Goal: Information Seeking & Learning: Check status

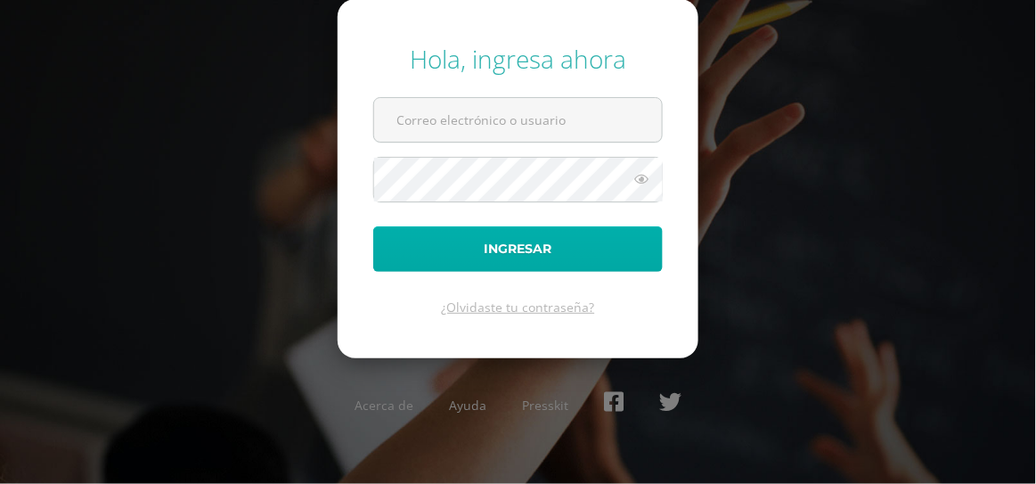
type input "[EMAIL_ADDRESS][DOMAIN_NAME]"
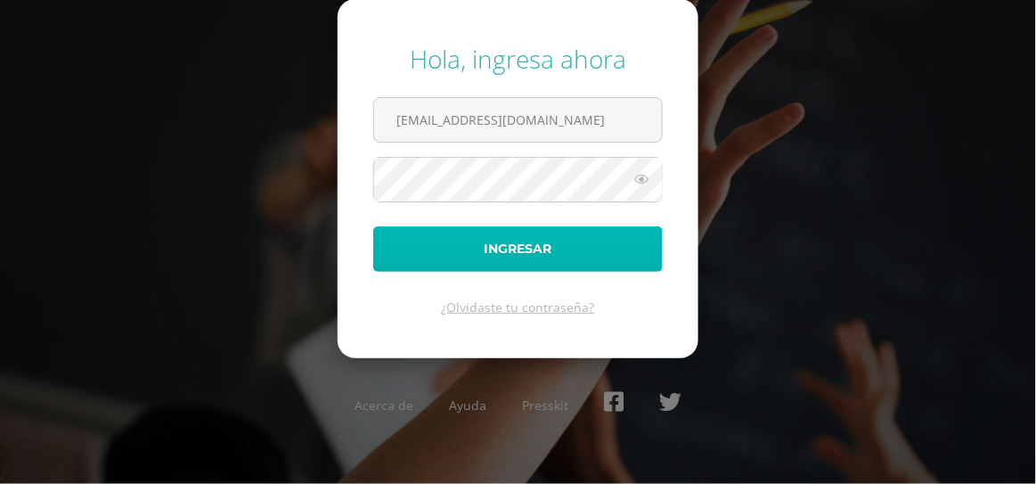
click at [540, 255] on button "Ingresar" at bounding box center [518, 248] width 290 height 45
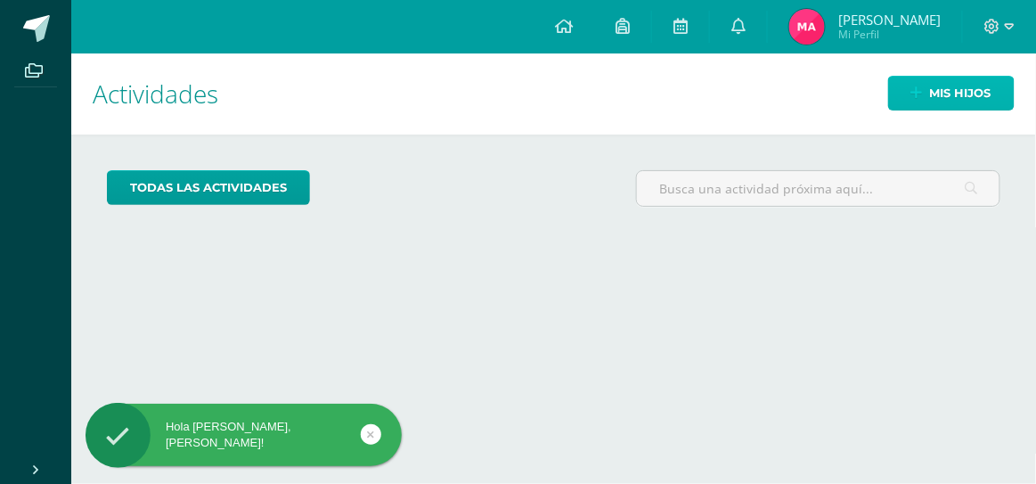
click at [981, 106] on span "Mis hijos" at bounding box center [960, 93] width 61 height 33
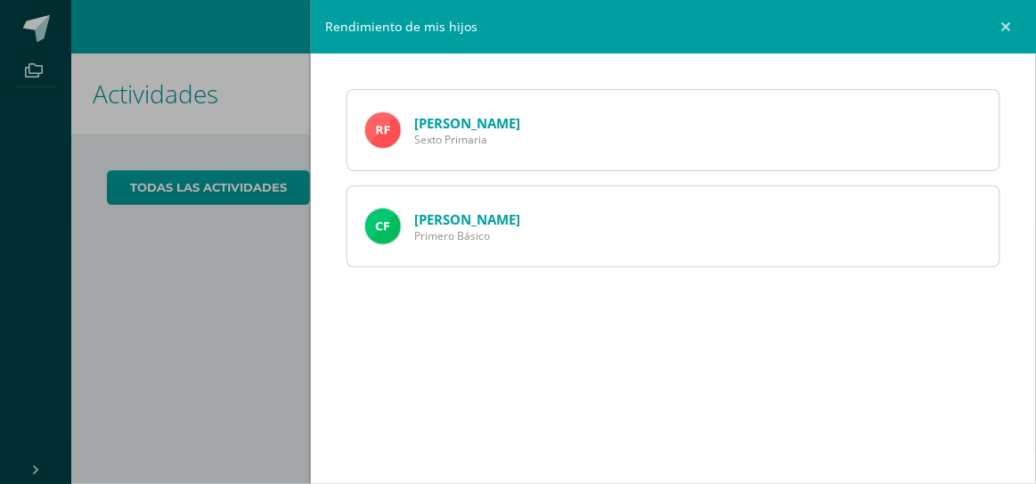
click at [448, 121] on link "Ryan Flores" at bounding box center [467, 123] width 106 height 18
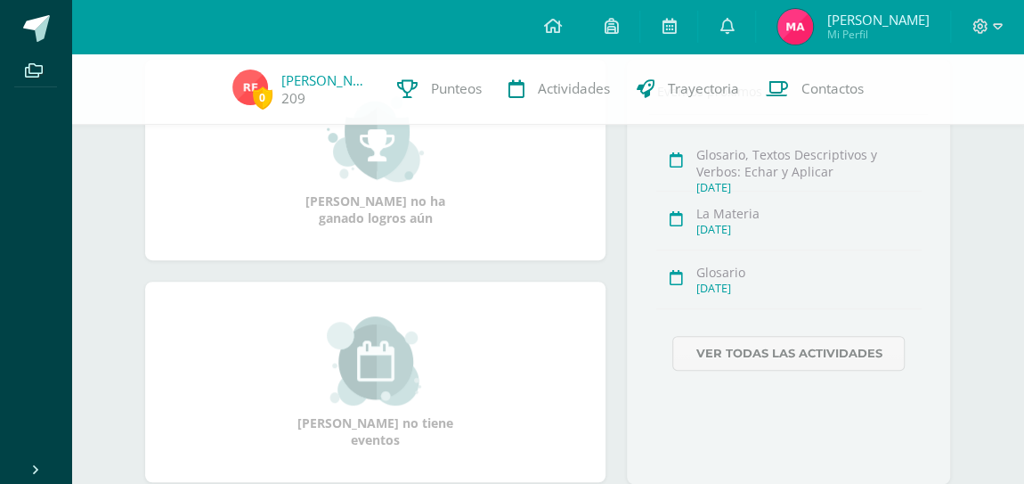
scroll to position [250, 0]
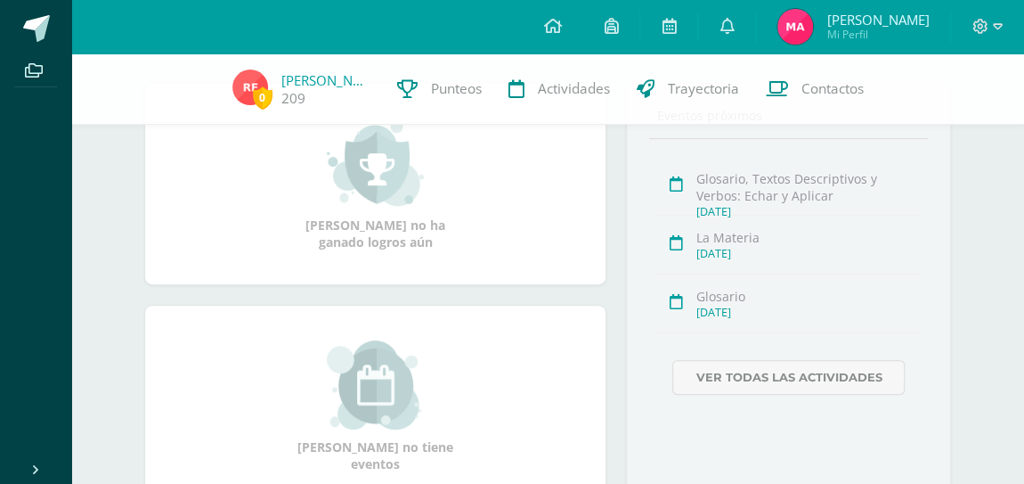
drag, startPoint x: 1021, startPoint y: 216, endPoint x: 1022, endPoint y: 260, distance: 43.7
click at [1022, 260] on div "Ryan Kenedy Alexander Flores Chantú Sexto Primaria B Ver información personal..…" at bounding box center [547, 325] width 953 height 1044
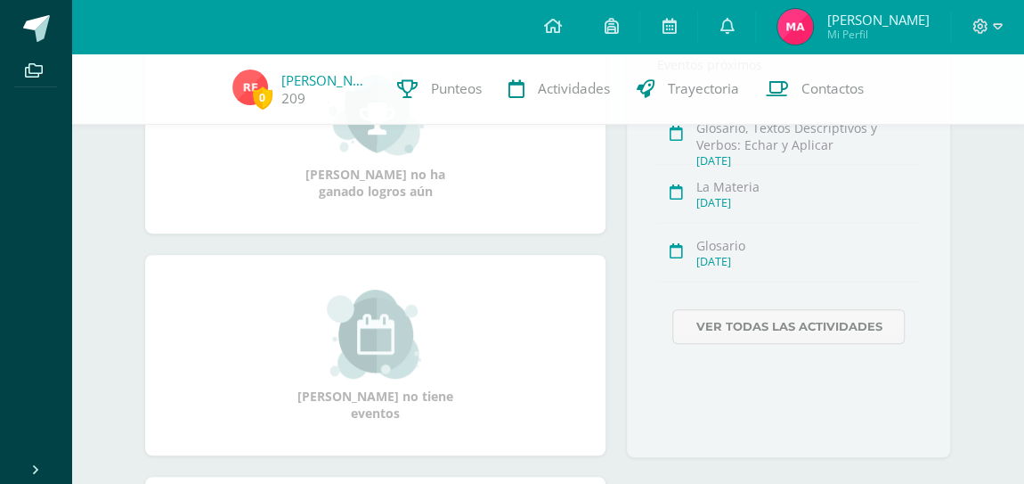
scroll to position [341, 0]
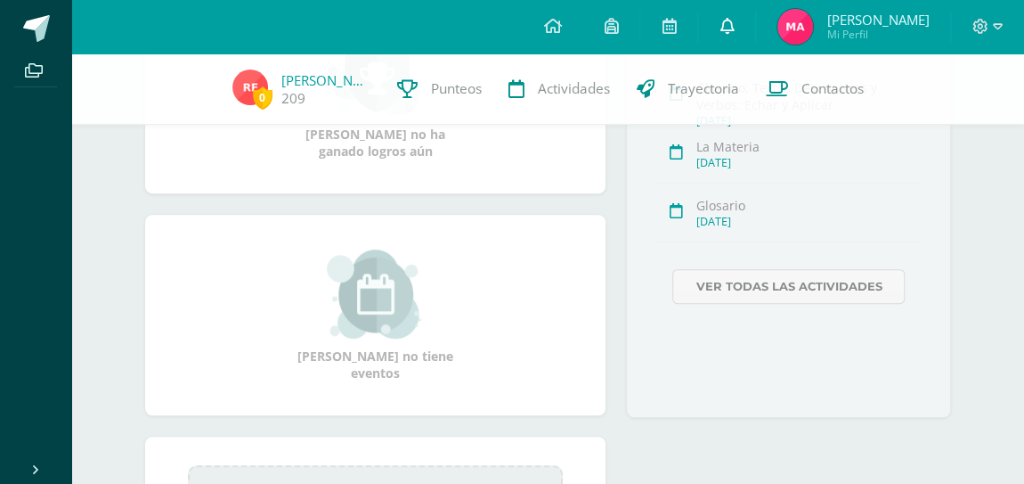
click at [722, 24] on icon at bounding box center [727, 26] width 14 height 16
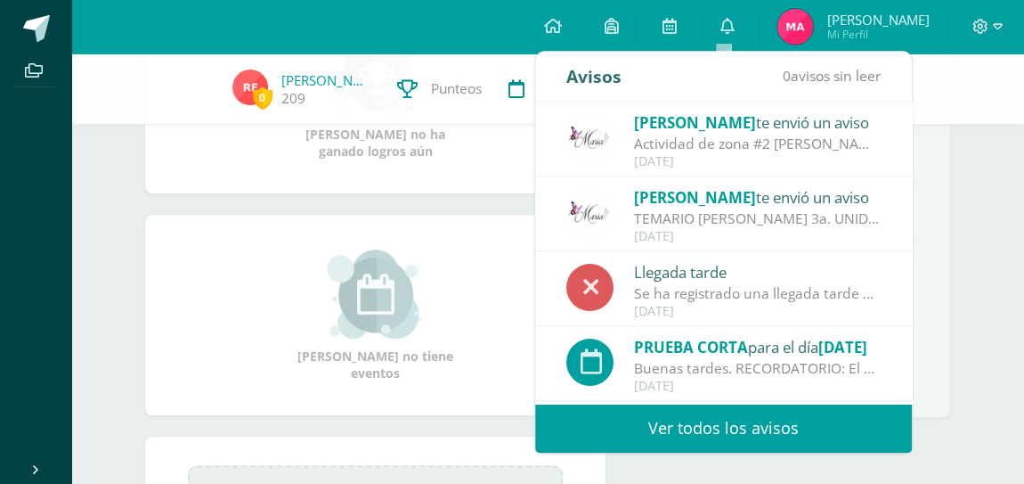
scroll to position [0, 0]
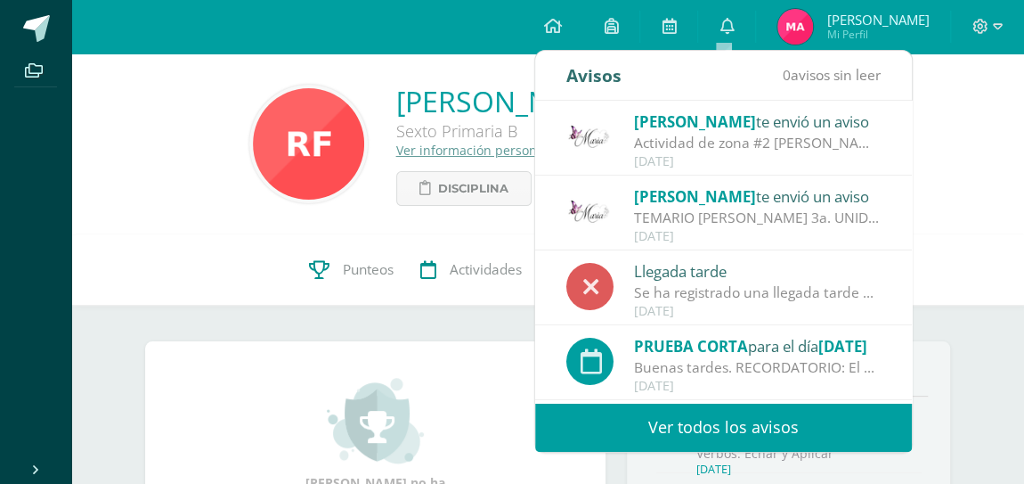
click at [736, 432] on link "Ver todos los avisos" at bounding box center [723, 427] width 377 height 49
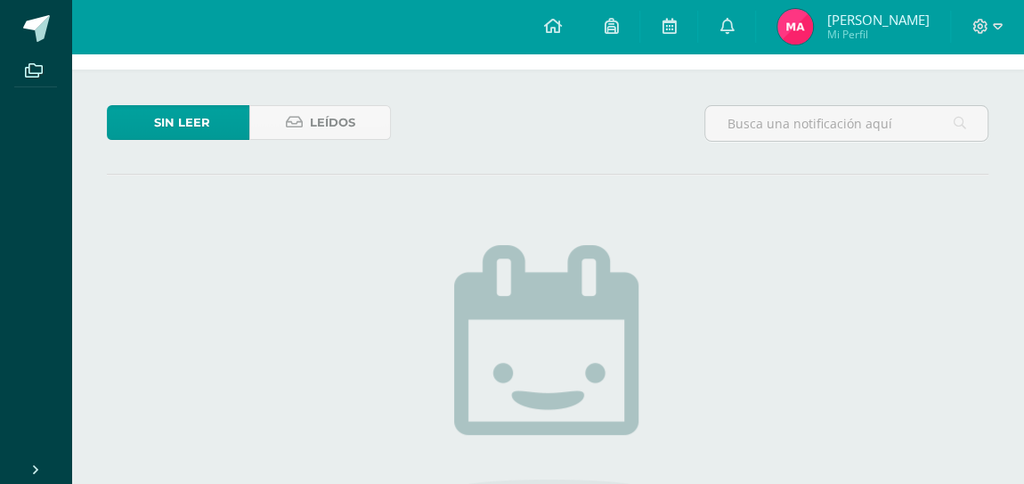
scroll to position [83, 0]
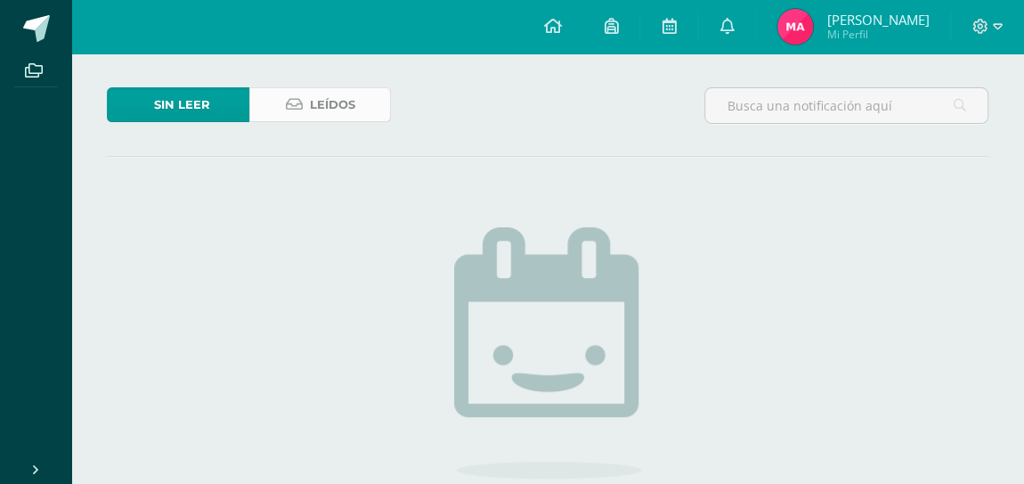
click at [314, 107] on span "Leídos" at bounding box center [331, 104] width 45 height 33
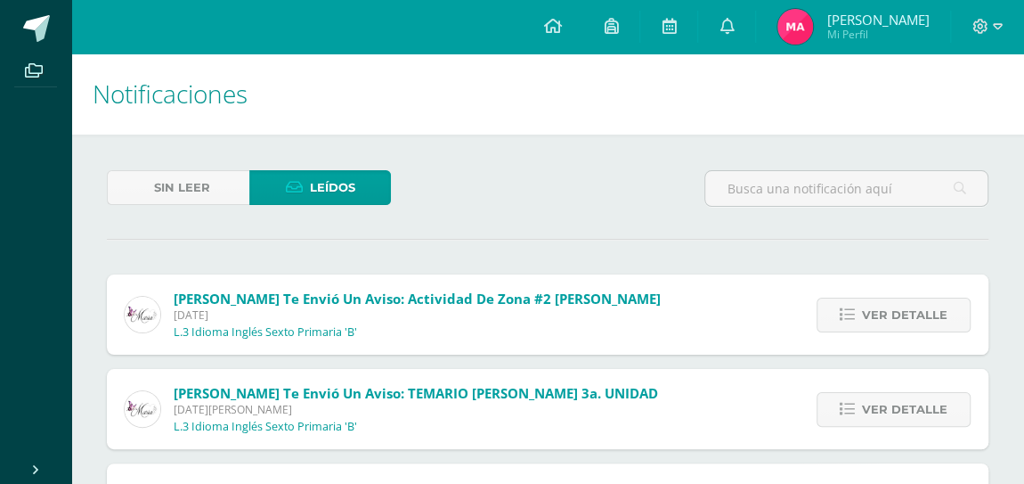
drag, startPoint x: 0, startPoint y: 0, endPoint x: 195, endPoint y: 104, distance: 221.2
click at [195, 104] on span "Notificaciones" at bounding box center [170, 94] width 155 height 34
